Goal: Information Seeking & Learning: Check status

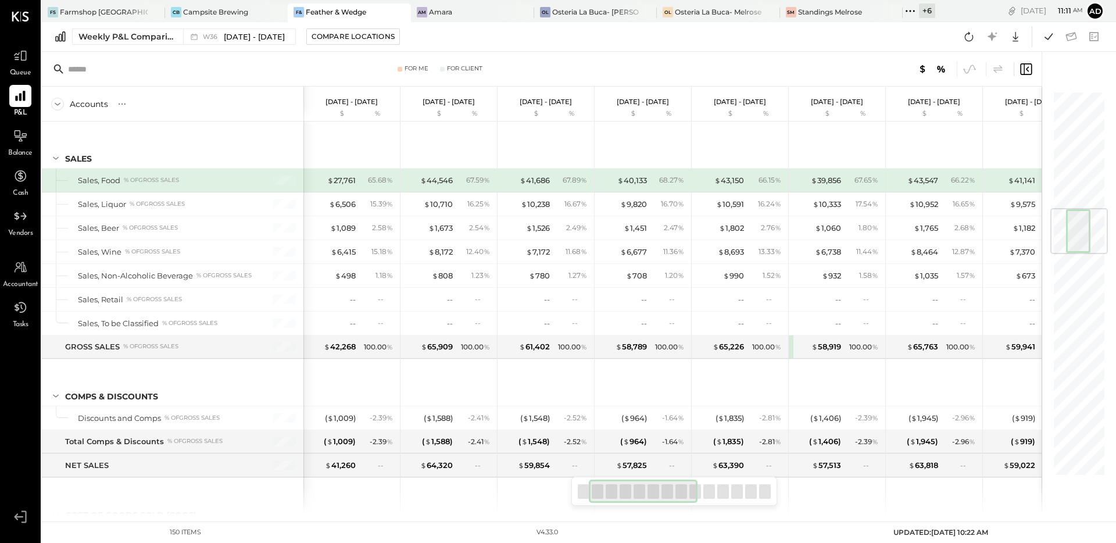
scroll to position [0, 98]
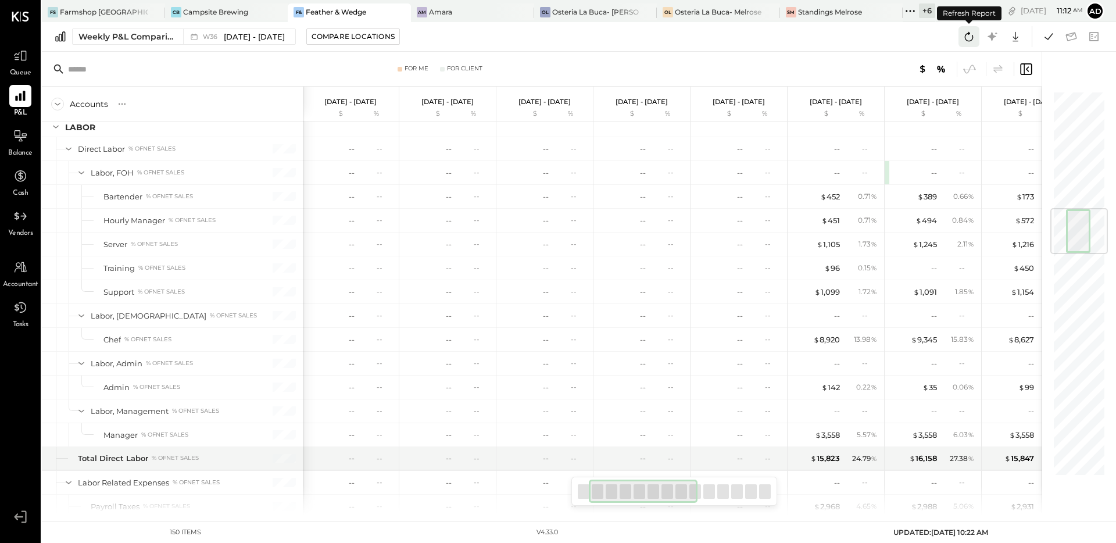
click at [971, 35] on icon at bounding box center [968, 36] width 15 height 15
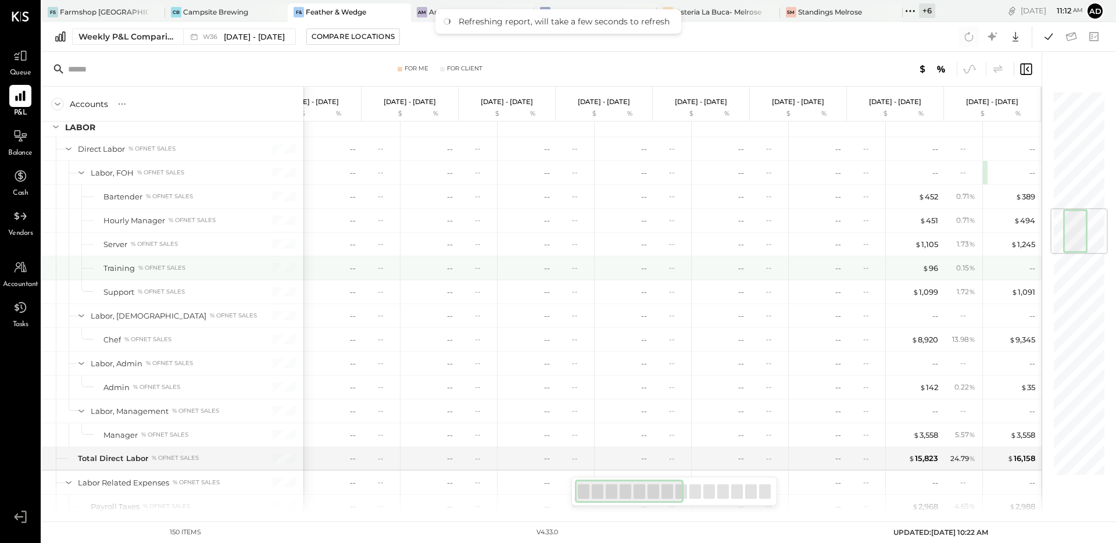
scroll to position [0, 0]
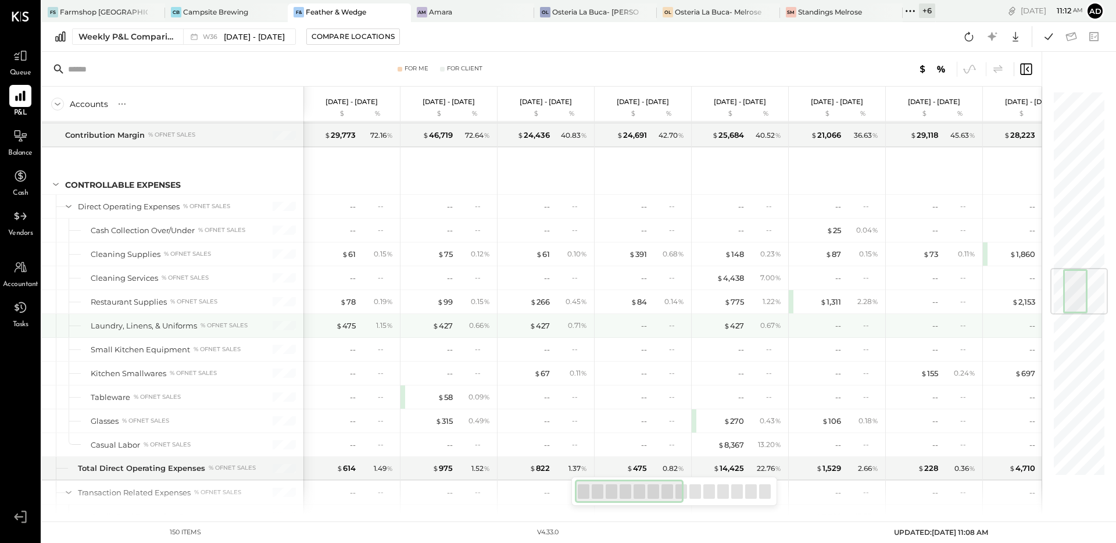
scroll to position [1369, 0]
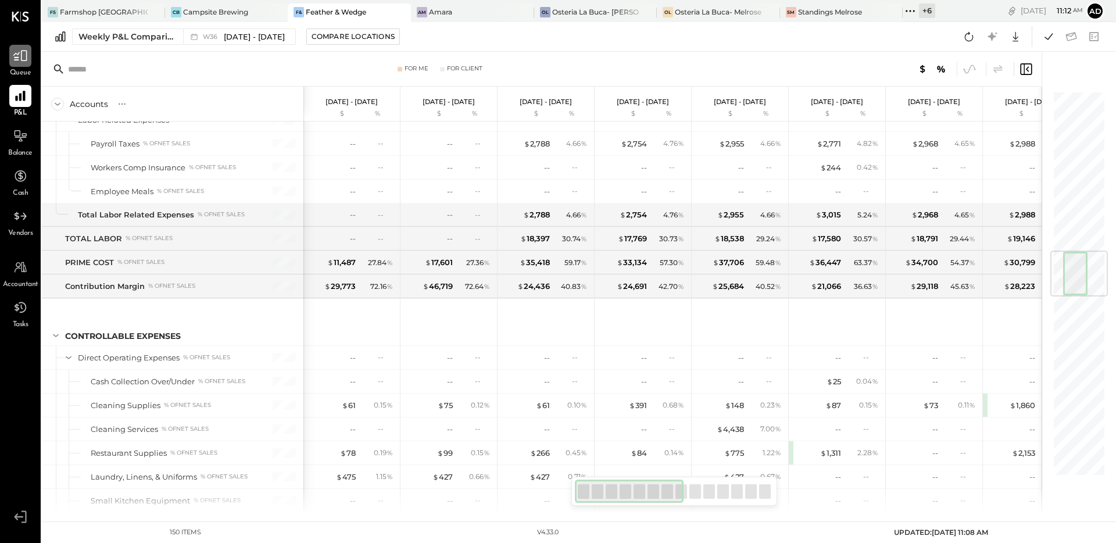
click at [19, 59] on icon at bounding box center [20, 55] width 15 height 15
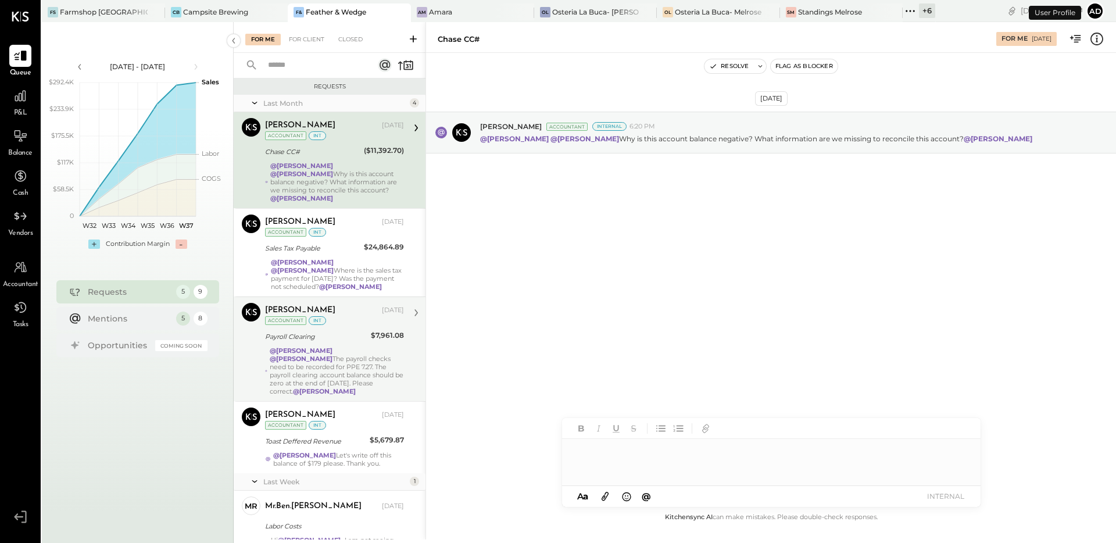
scroll to position [52, 0]
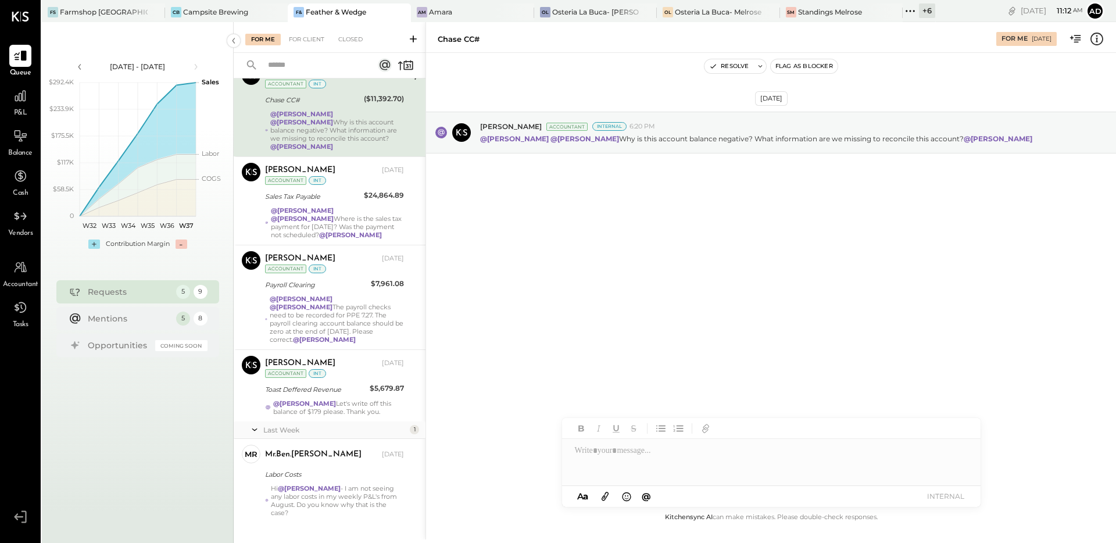
click at [581, 345] on div "Aug 20th, 2025 Joseph Shin Accountant Internal 6:20 PM @Srabana Nayak @Tasmir M…" at bounding box center [771, 281] width 690 height 457
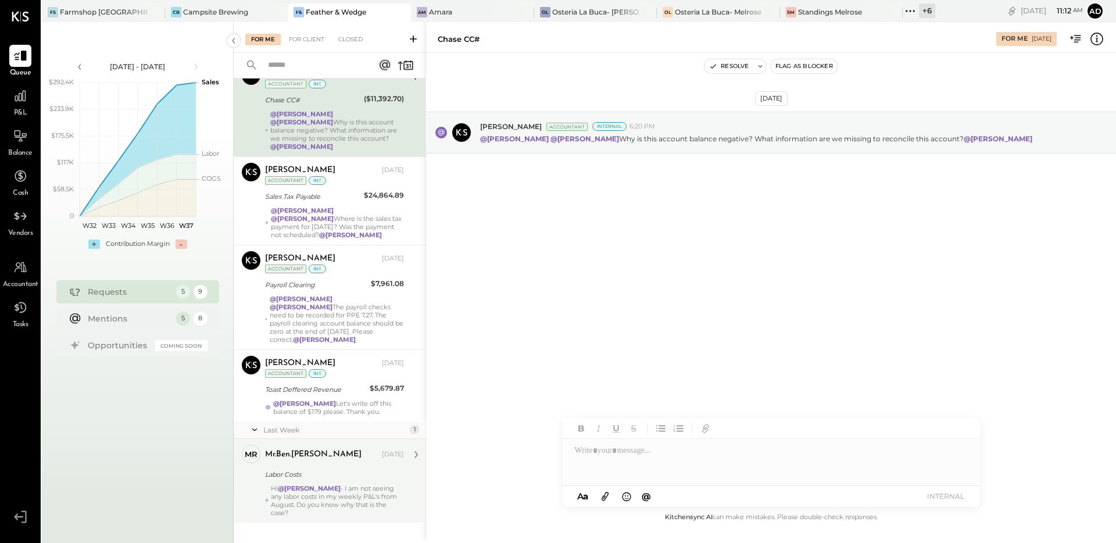
click at [328, 468] on div "Labor Costs" at bounding box center [332, 474] width 135 height 12
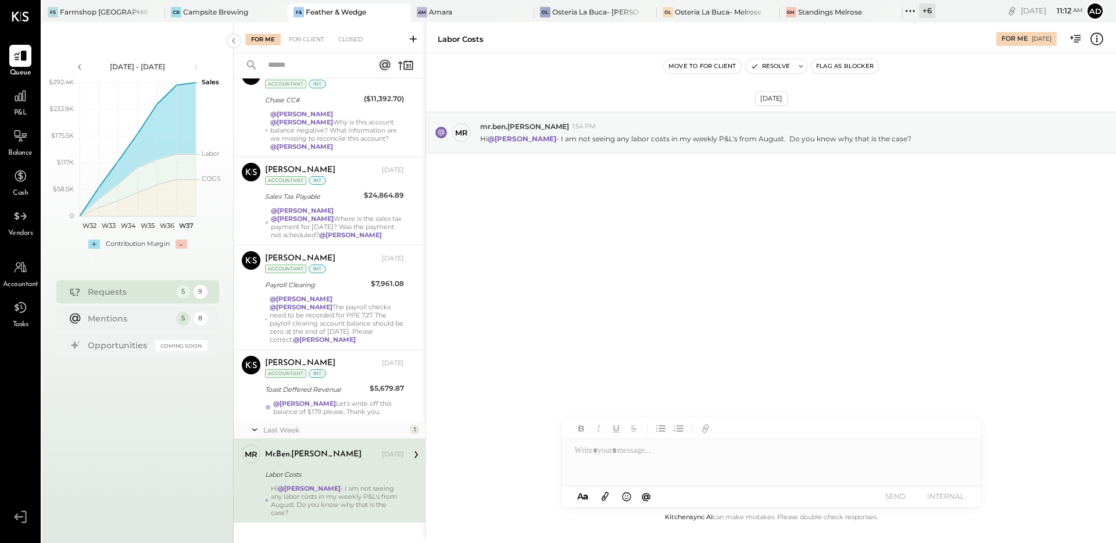
click at [695, 296] on div "Sep 7th, 2025 mr mr.ben.kaplan 1:54 PM Hi @Adolfo Rodriguez - I am not seeing a…" at bounding box center [771, 281] width 690 height 457
click at [932, 212] on div "Sep 7th, 2025 mr mr.ben.kaplan 1:54 PM Hi @Adolfo Rodriguez - I am not seeing a…" at bounding box center [771, 161] width 690 height 159
click at [769, 66] on button "Resolve" at bounding box center [770, 66] width 49 height 14
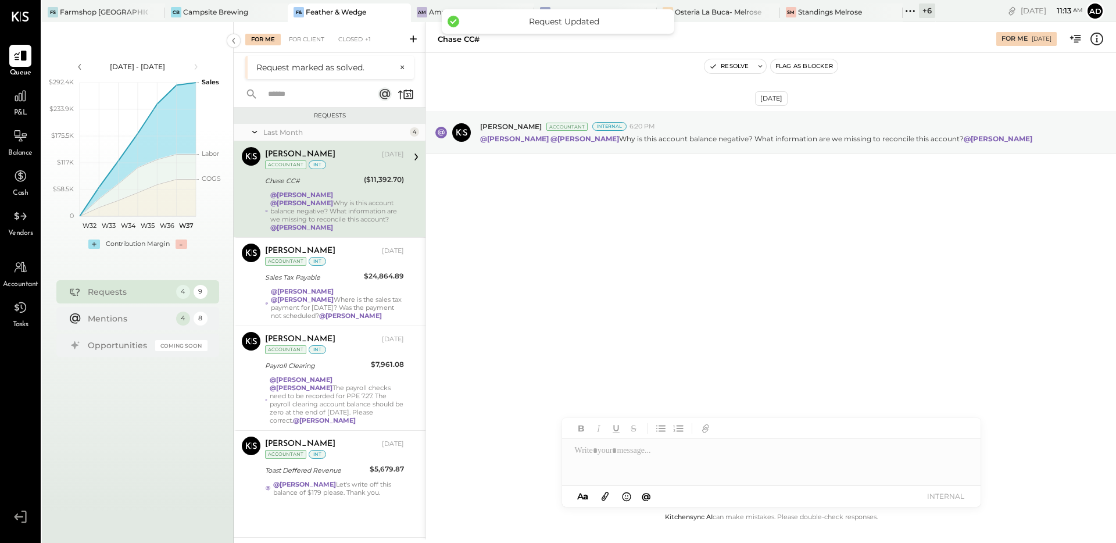
click at [660, 296] on div "Aug 20th, 2025 Joseph Shin Accountant Internal 6:20 PM @Srabana Nayak @Tasmir M…" at bounding box center [771, 281] width 690 height 457
click at [370, 34] on div "Closed +1" at bounding box center [354, 40] width 44 height 12
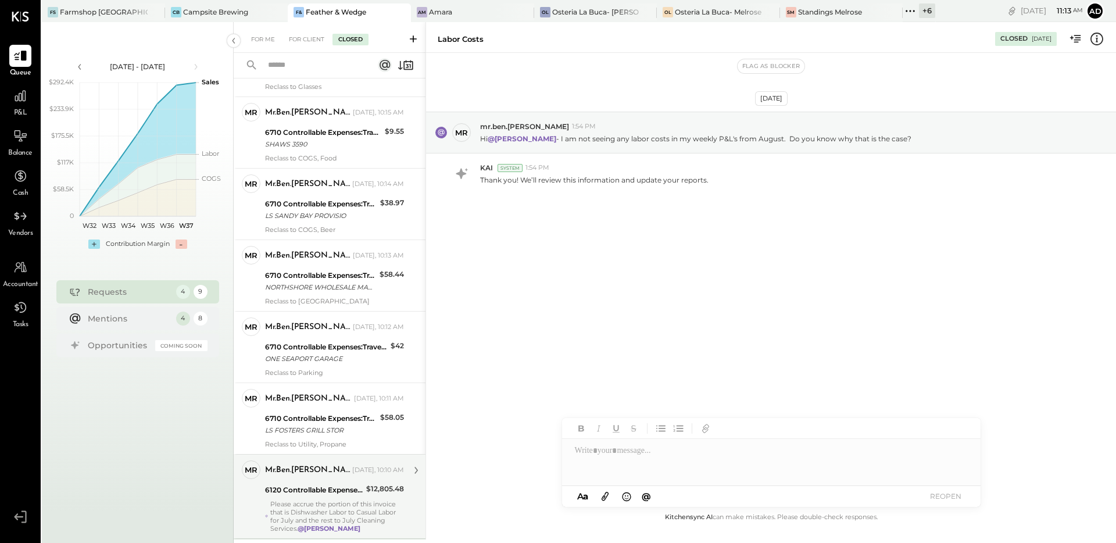
scroll to position [564, 0]
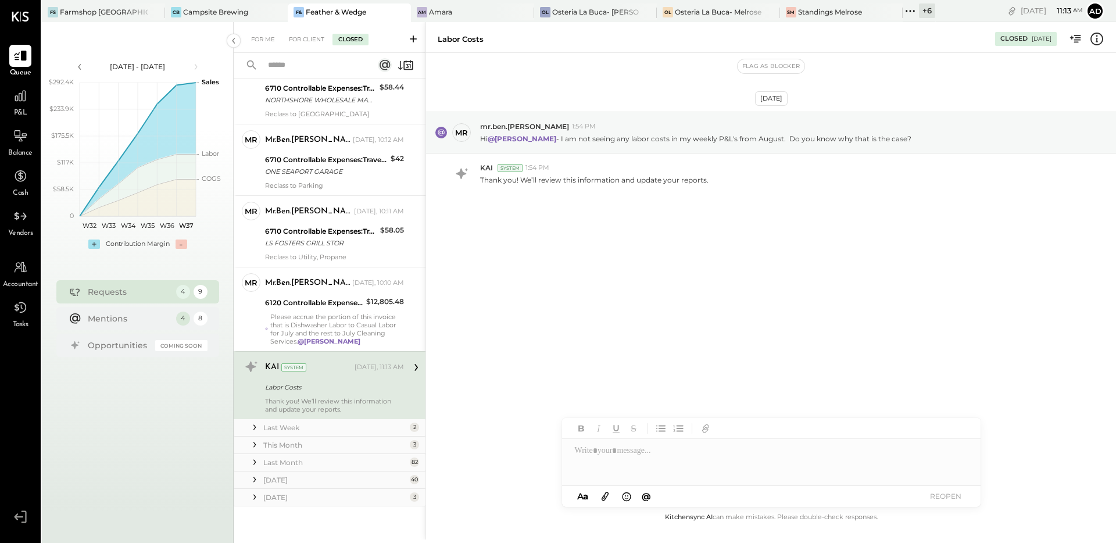
click at [650, 287] on div "Sep 7th, 2025 mr mr.ben.kaplan 1:54 PM Hi @Adolfo Rodriguez - I am not seeing a…" at bounding box center [771, 281] width 690 height 457
click at [306, 42] on div "For Client" at bounding box center [306, 40] width 47 height 12
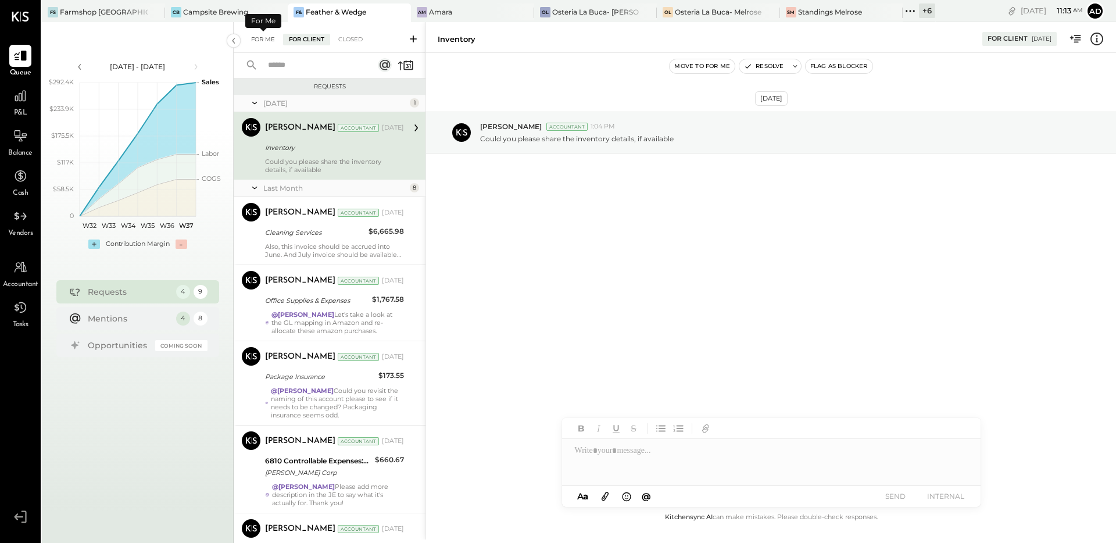
click at [265, 41] on div "For Me" at bounding box center [262, 40] width 35 height 12
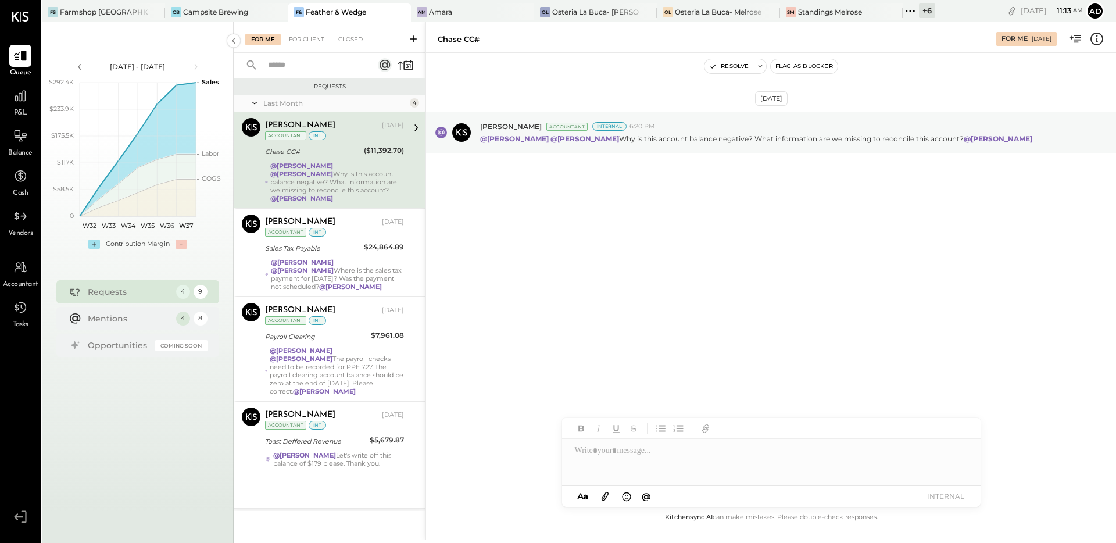
click at [589, 244] on div "Aug 20th, 2025 Joseph Shin Accountant Internal 6:20 PM @Srabana Nayak @Tasmir M…" at bounding box center [771, 281] width 690 height 457
click at [23, 105] on div at bounding box center [20, 96] width 22 height 22
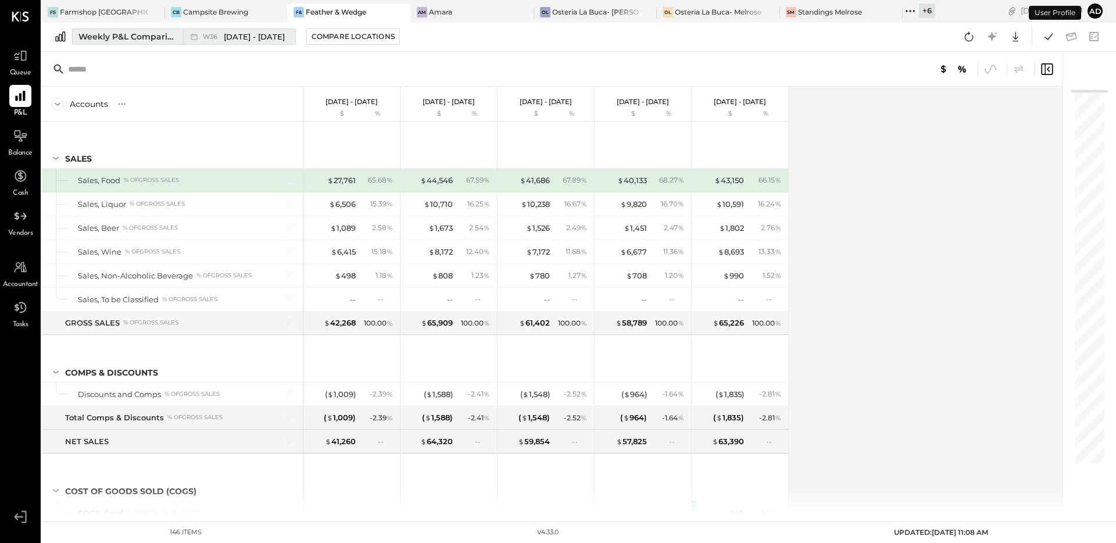
click at [151, 42] on div "Weekly P&L Comparison" at bounding box center [127, 37] width 98 height 12
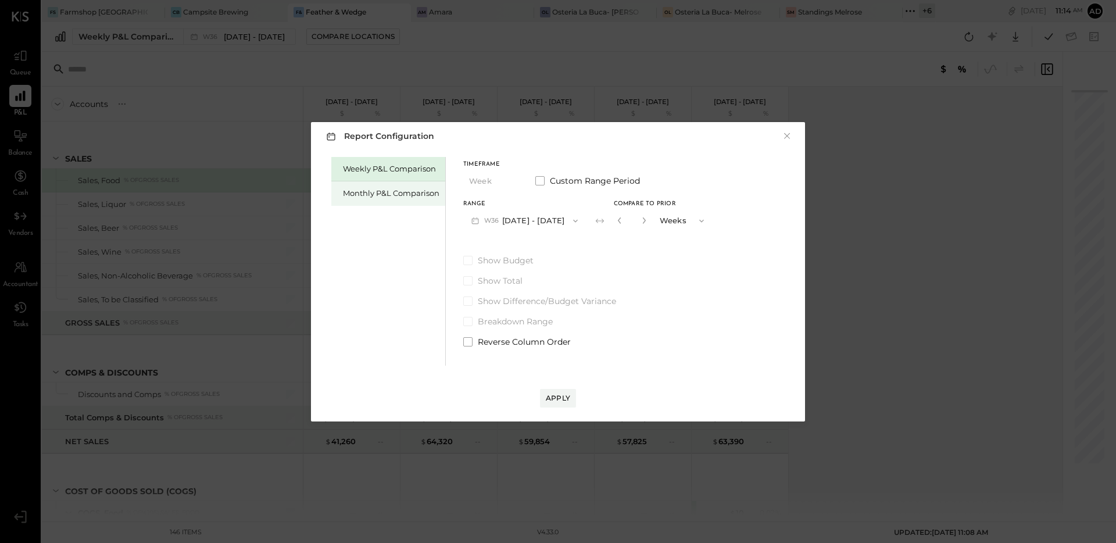
click at [403, 196] on div "Monthly P&L Comparison" at bounding box center [391, 193] width 96 height 11
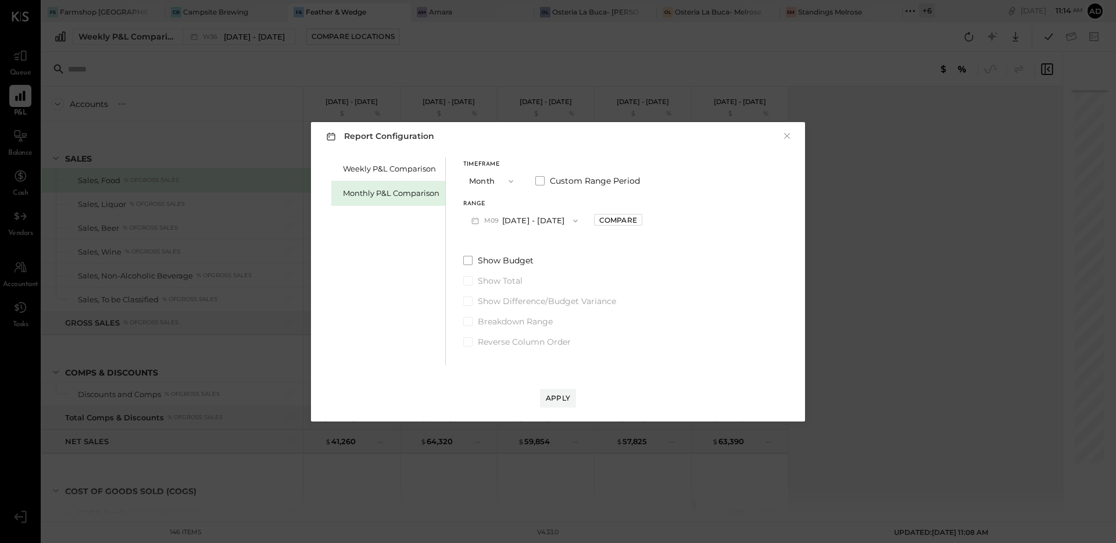
click at [546, 224] on button "M09 Sep 1 - 30, 2025" at bounding box center [524, 221] width 123 height 22
click at [531, 255] on div "M08 Aug 1 - 31, 2025" at bounding box center [530, 247] width 133 height 24
click at [558, 401] on div "Apply" at bounding box center [558, 398] width 24 height 10
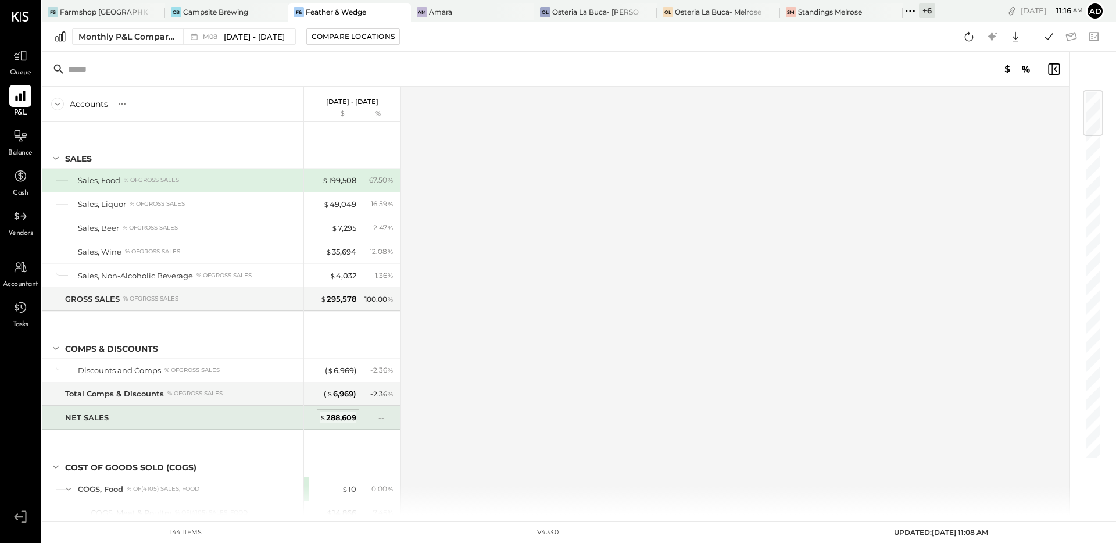
click at [332, 414] on div "$ 288,609" at bounding box center [338, 417] width 37 height 11
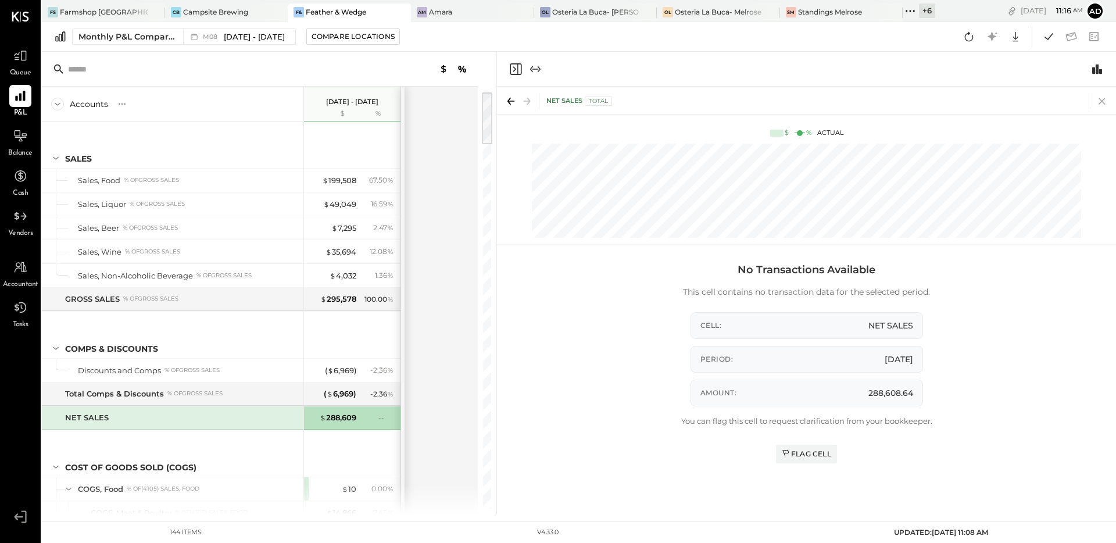
click at [1102, 99] on icon at bounding box center [1101, 101] width 6 height 6
